Goal: Subscribe to service/newsletter

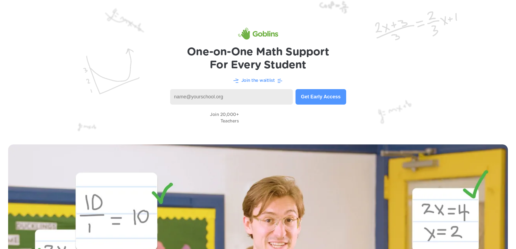
drag, startPoint x: 259, startPoint y: 110, endPoint x: 360, endPoint y: 199, distance: 134.9
click at [306, 133] on header "One-on-One Math Support For Every Student Join the waitlist Get Early Access Jo…" at bounding box center [258, 68] width 516 height 136
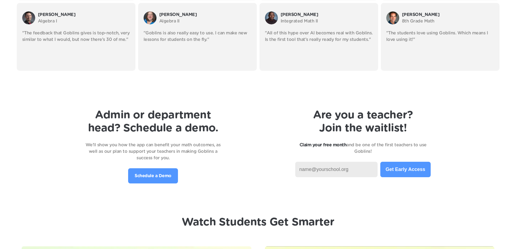
scroll to position [1472, 0]
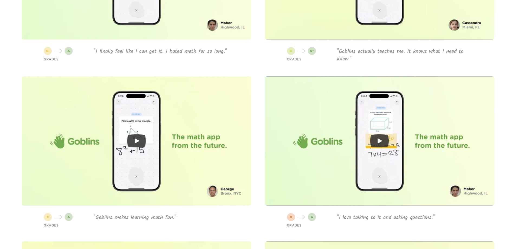
drag, startPoint x: 520, startPoint y: 9, endPoint x: 511, endPoint y: 161, distance: 152.1
click at [511, 161] on header "Admin or department head? Schedule a demo. We’ll show you how the app can benef…" at bounding box center [258, 88] width 516 height 685
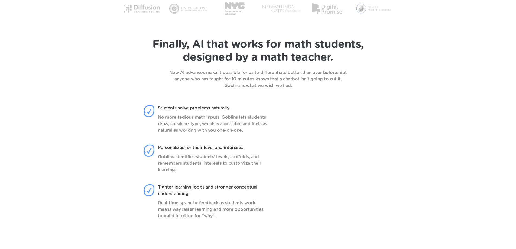
scroll to position [0, 0]
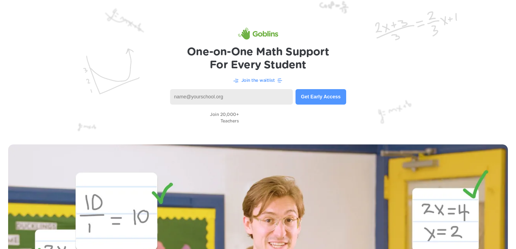
click at [241, 97] on input at bounding box center [231, 96] width 123 height 15
click at [323, 96] on button "Get Early Access" at bounding box center [320, 96] width 50 height 15
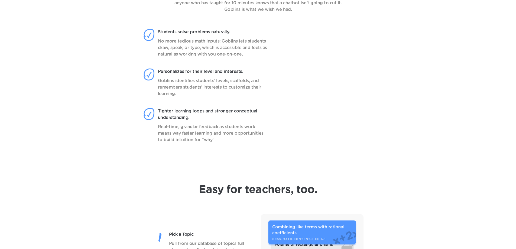
scroll to position [485, 0]
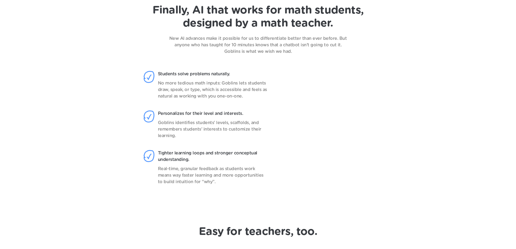
click at [339, 168] on video at bounding box center [331, 133] width 86 height 135
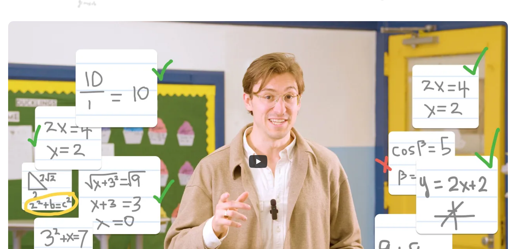
scroll to position [0, 0]
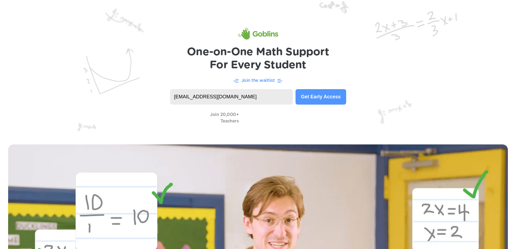
click at [247, 94] on input "janayab10@nycstudents.net" at bounding box center [231, 96] width 123 height 15
type input "j"
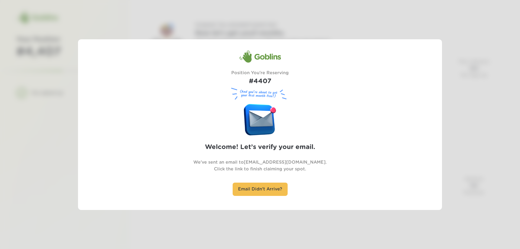
click at [354, 74] on div "Goblins Position You're Reserving #4407 (And you’re about to get your first mon…" at bounding box center [259, 124] width 227 height 149
